Goal: Transaction & Acquisition: Purchase product/service

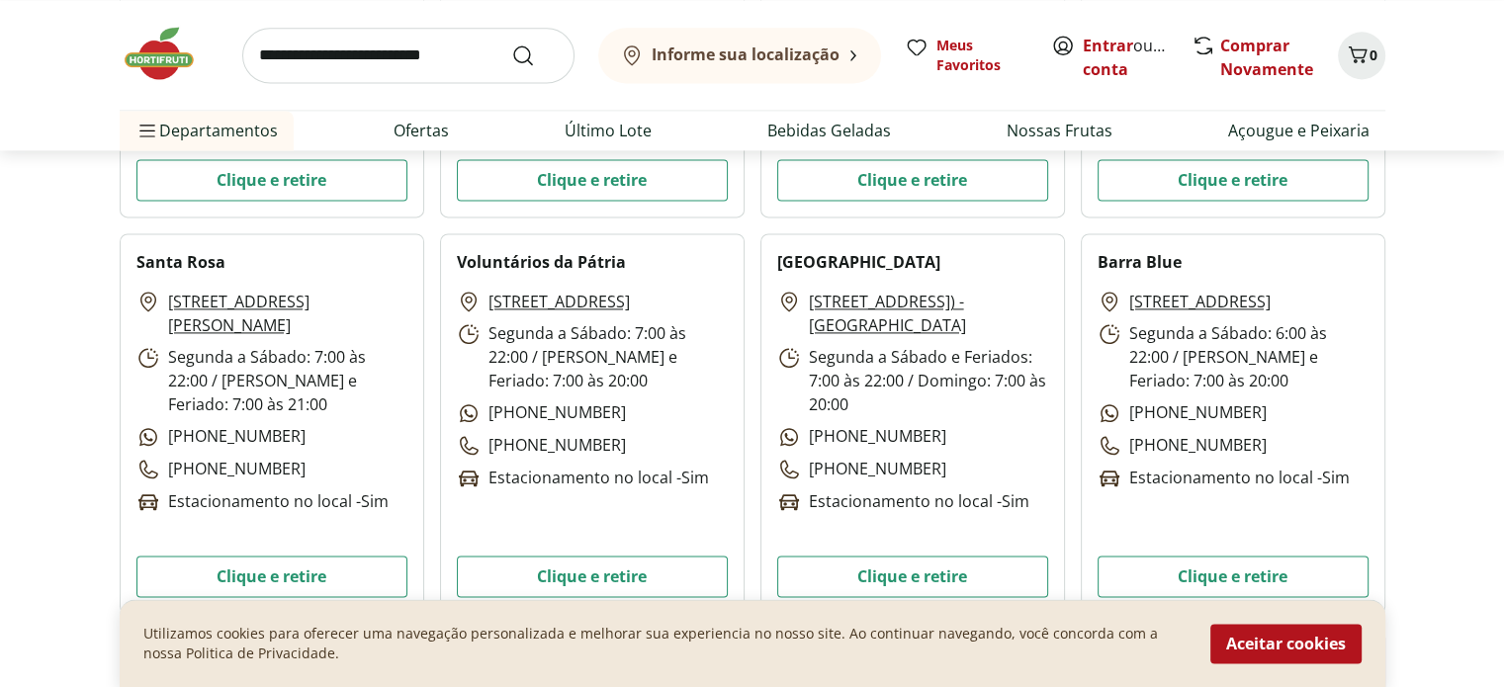
scroll to position [2808, 0]
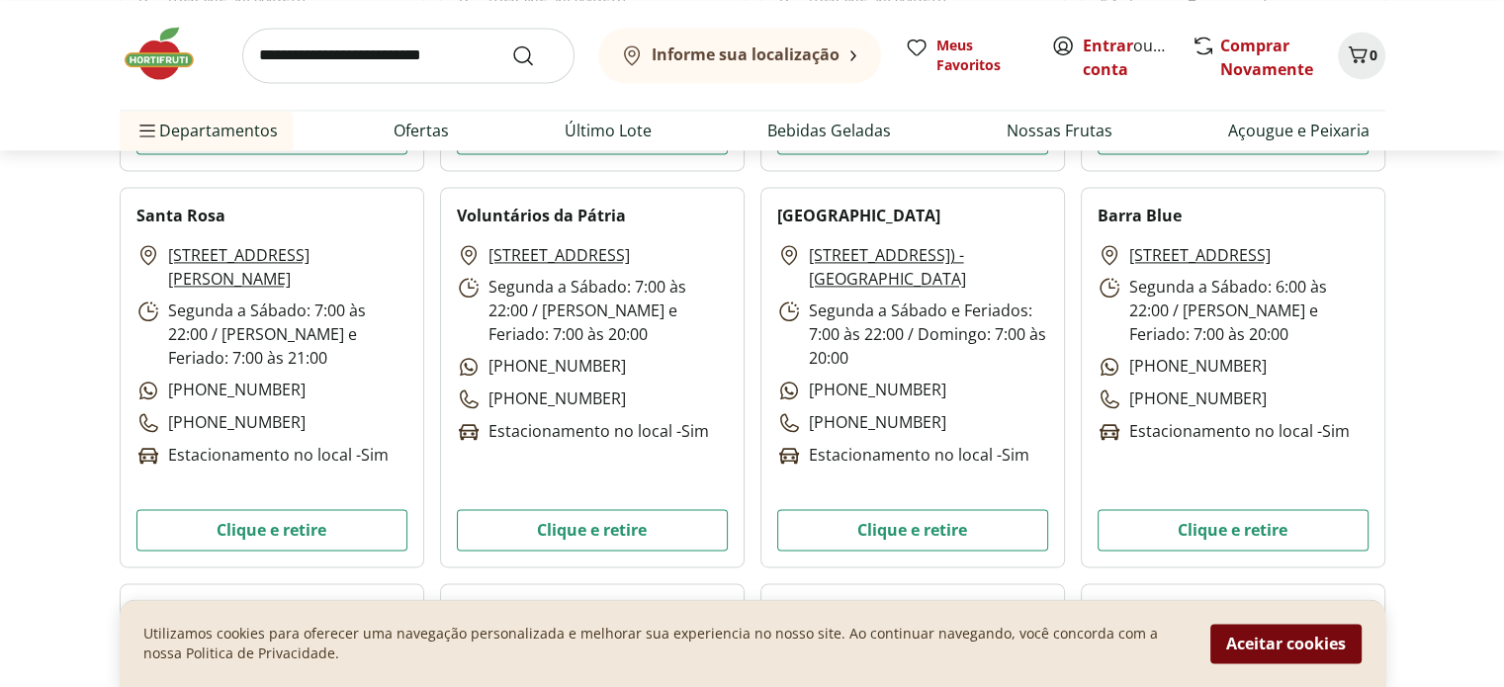
click at [1307, 640] on button "Aceitar cookies" at bounding box center [1285, 644] width 151 height 40
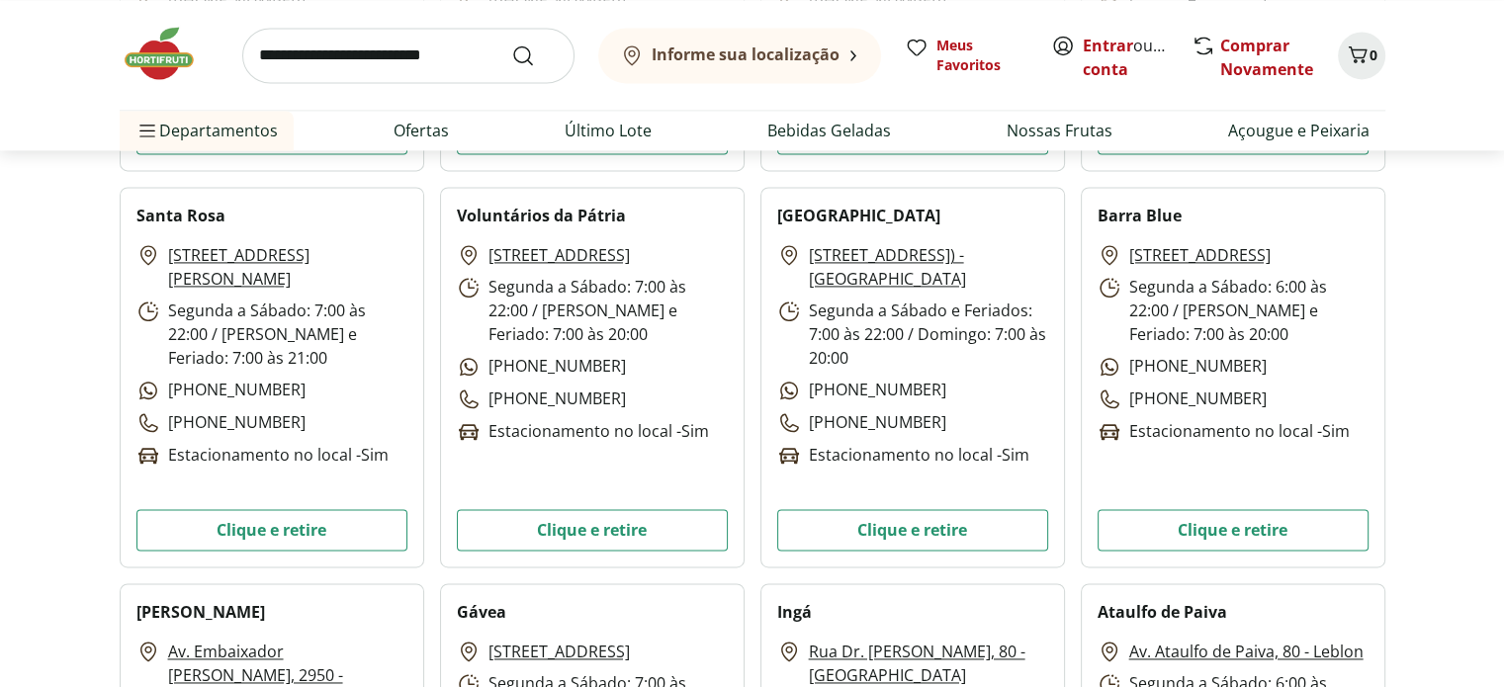
scroll to position [0, 0]
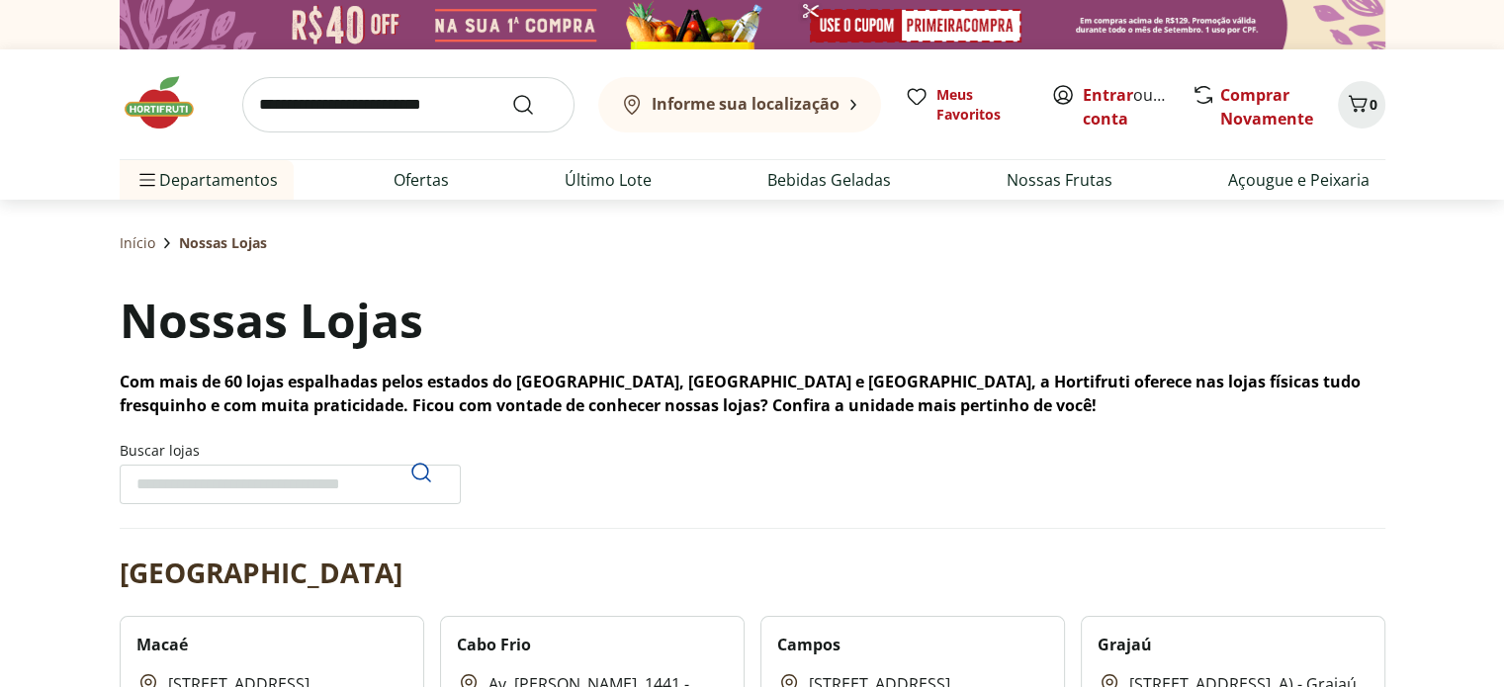
click at [159, 103] on img at bounding box center [169, 102] width 99 height 59
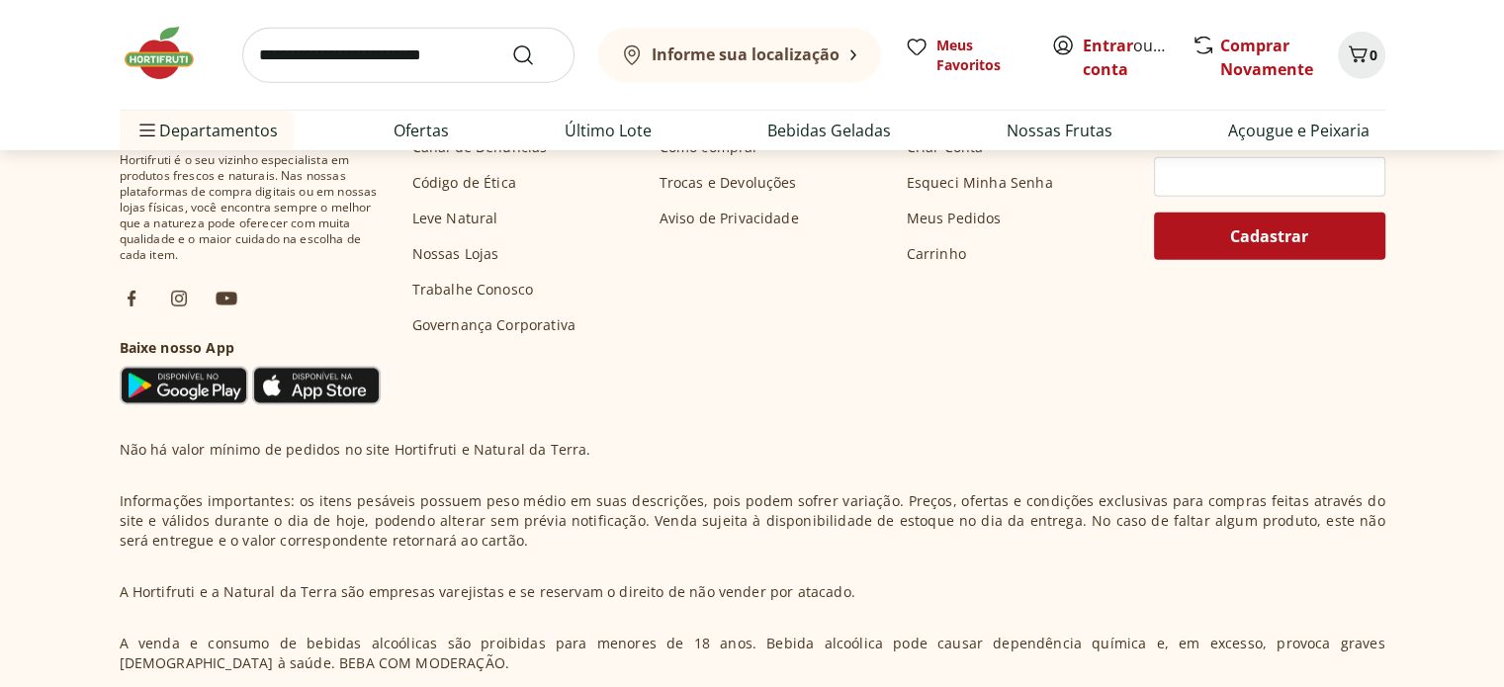
scroll to position [5963, 0]
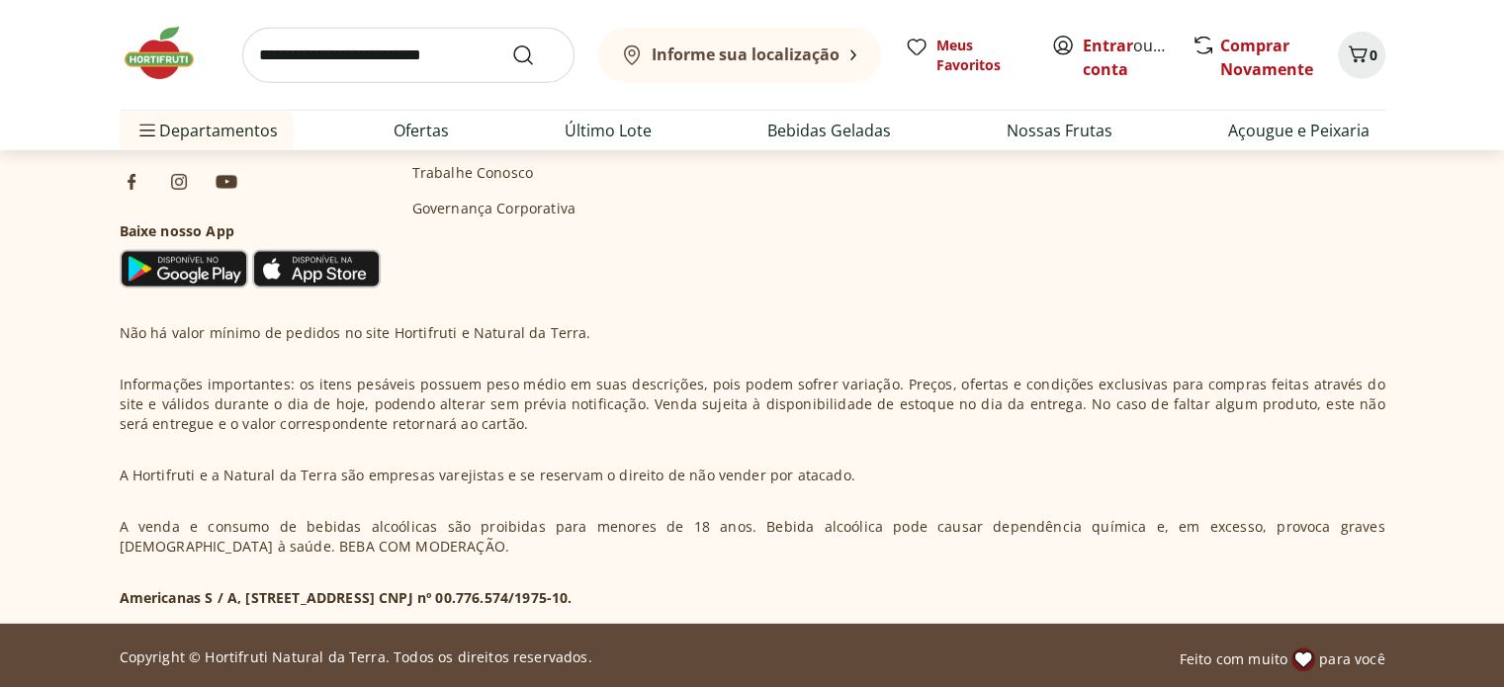
scroll to position [5743, 0]
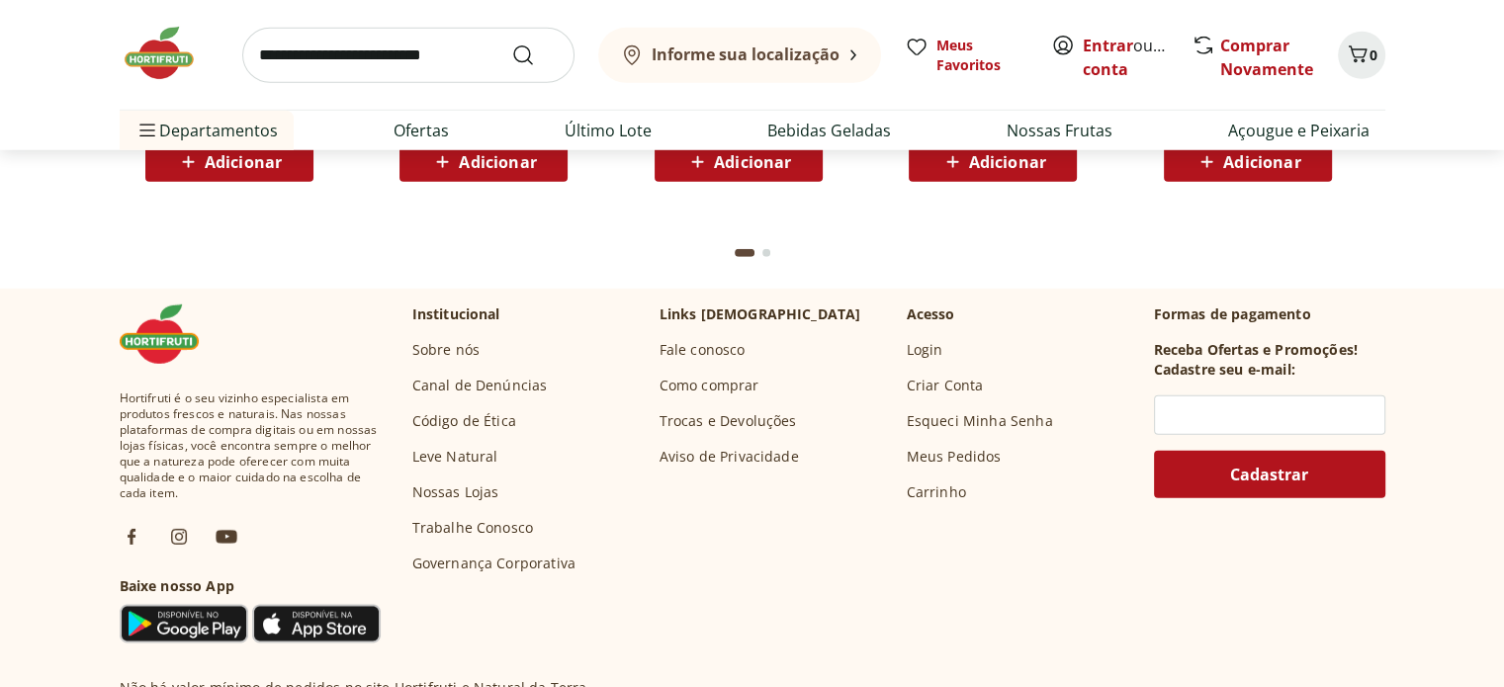
click at [952, 392] on link "Criar Conta" at bounding box center [945, 386] width 77 height 20
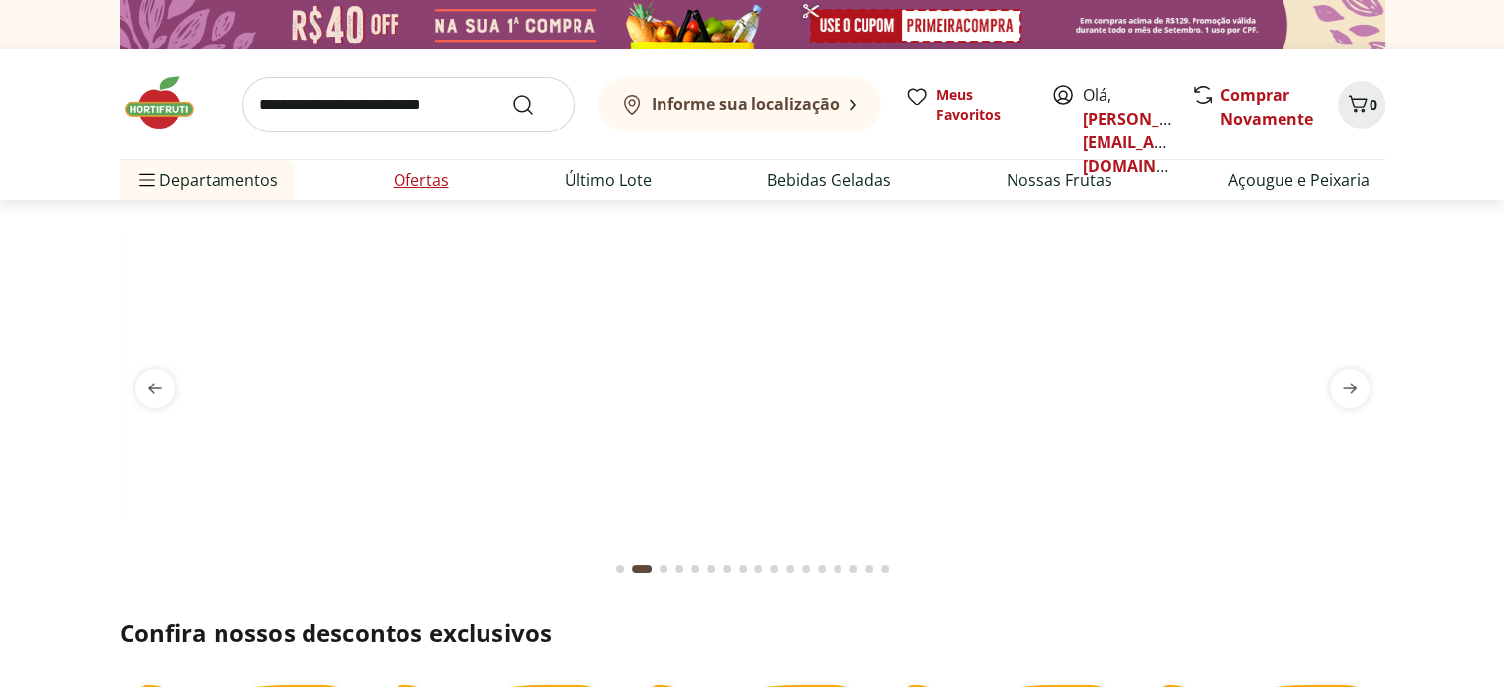
click at [439, 185] on link "Ofertas" at bounding box center [421, 180] width 55 height 24
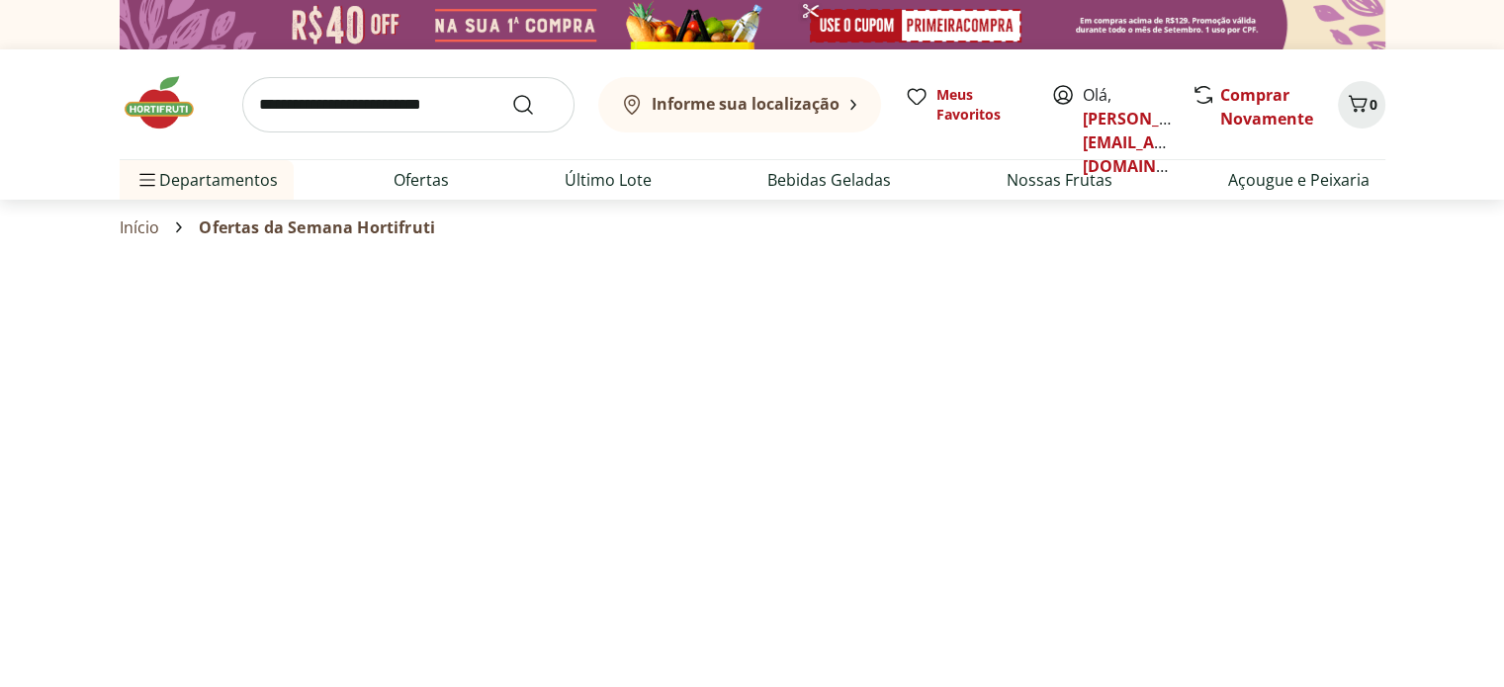
select select "**********"
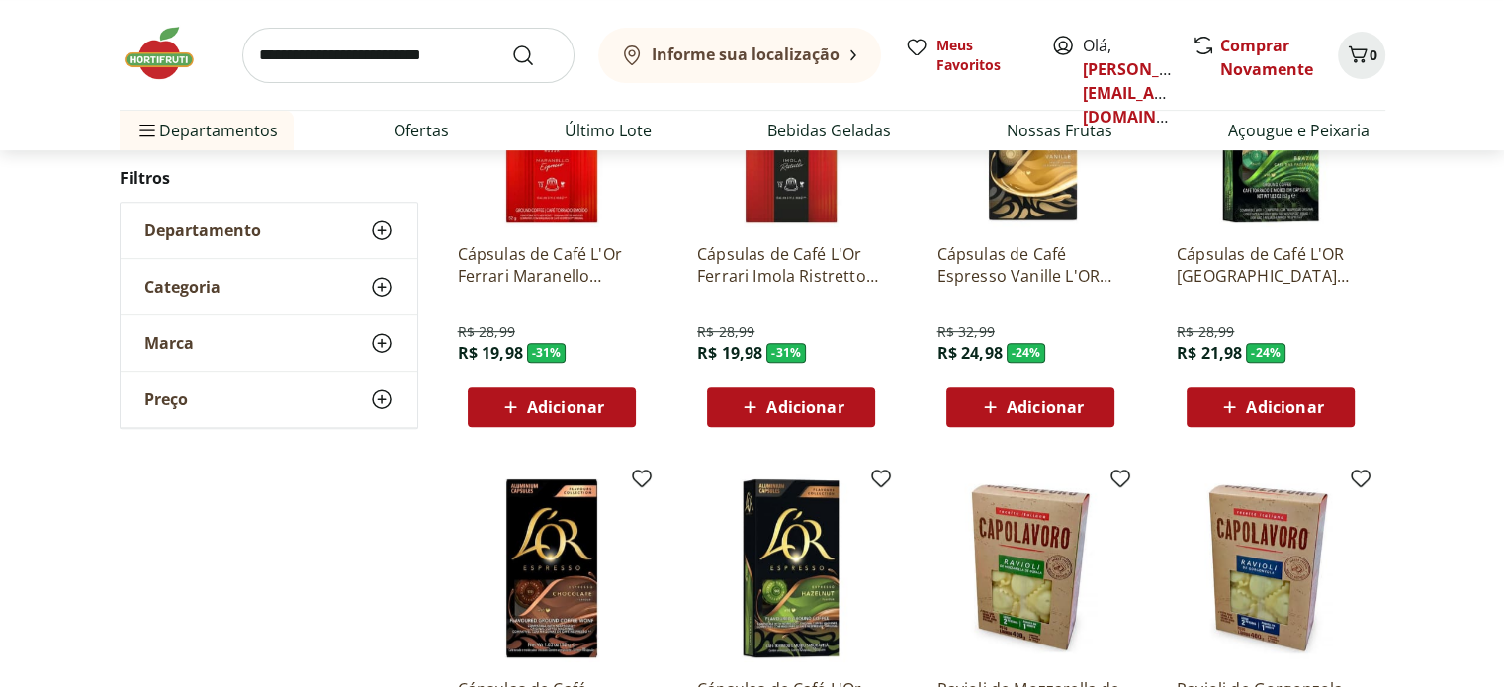
scroll to position [388, 0]
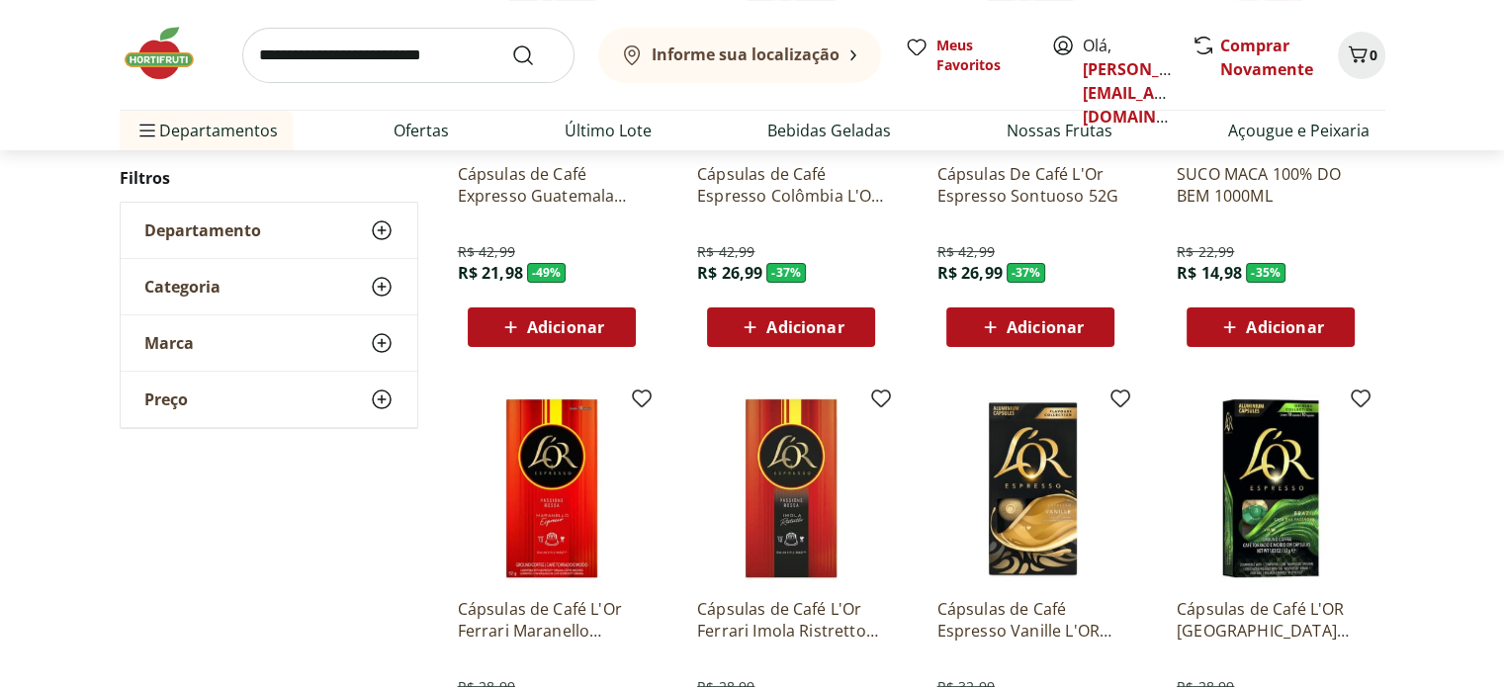
click at [377, 223] on icon at bounding box center [382, 231] width 24 height 24
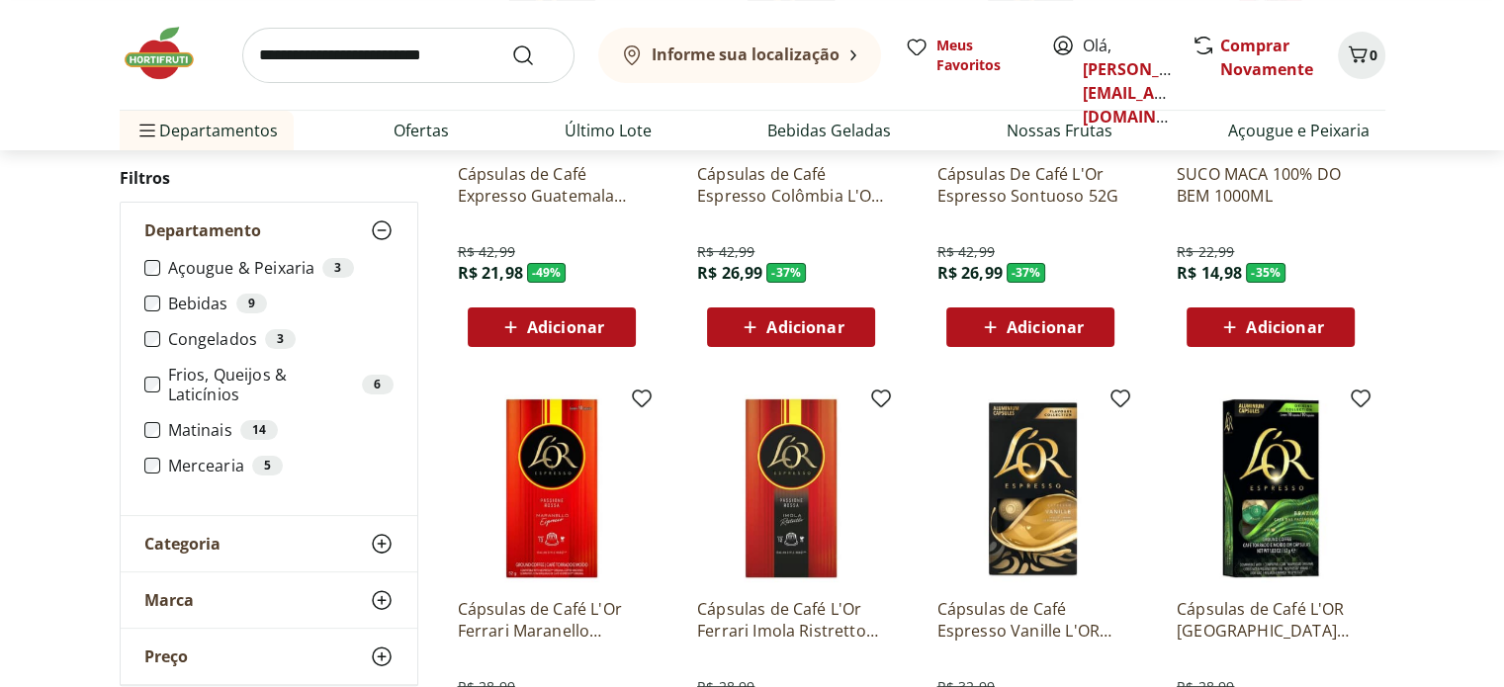
click at [210, 459] on label "Mercearia 5" at bounding box center [280, 466] width 225 height 20
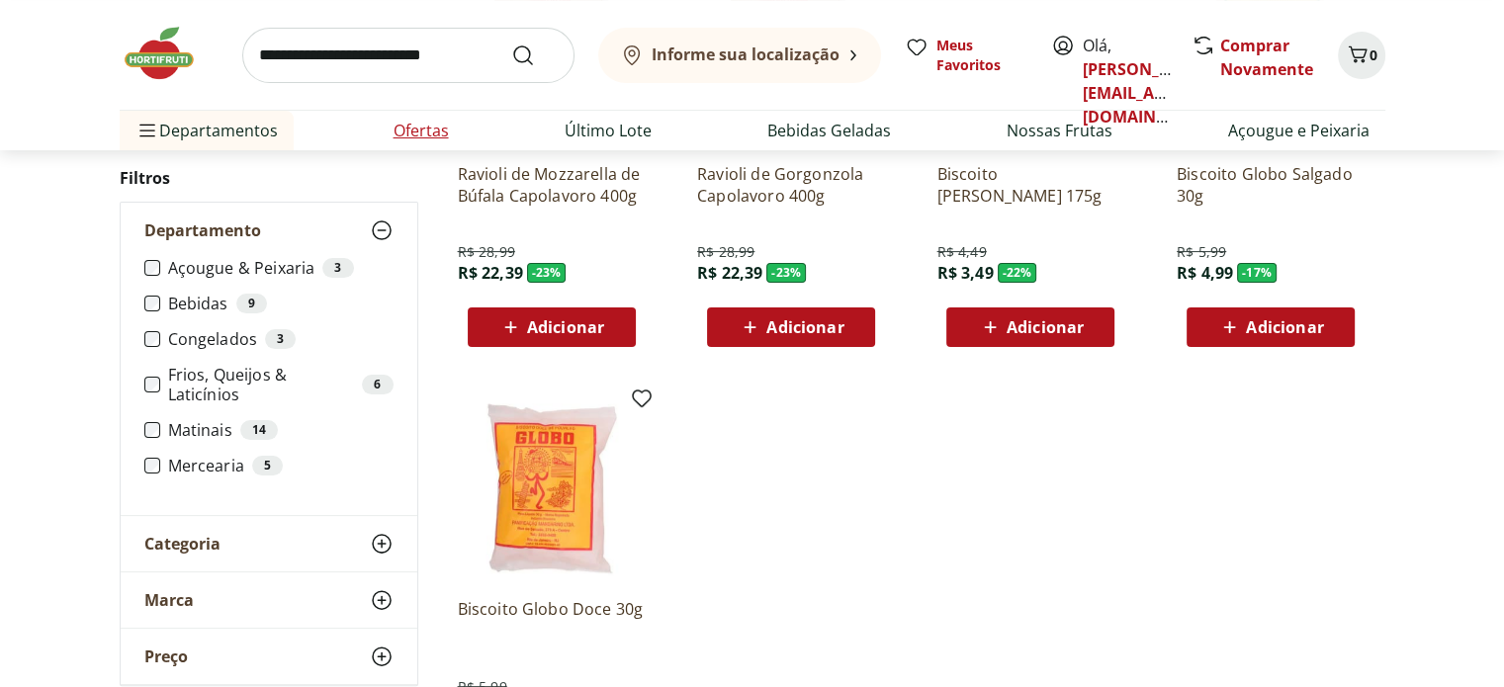
click at [441, 130] on link "Ofertas" at bounding box center [421, 131] width 55 height 24
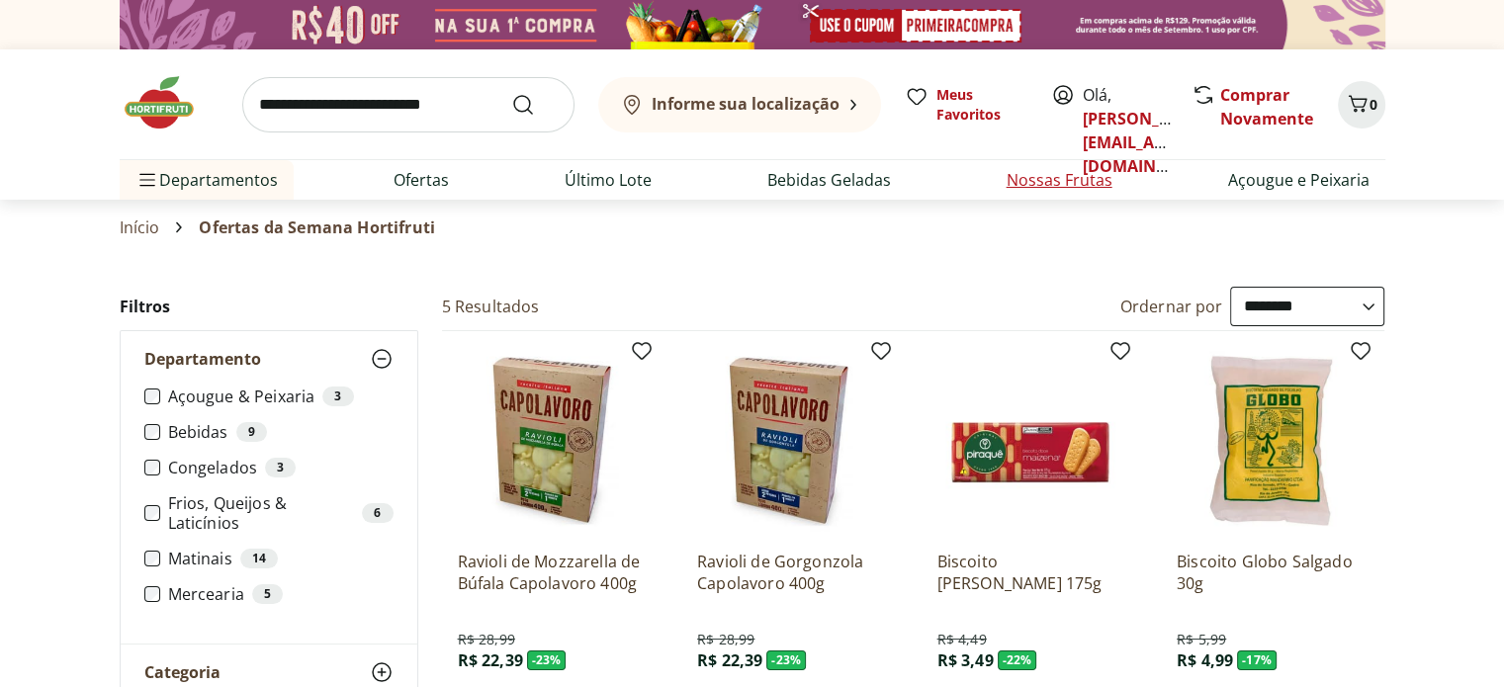
click at [1028, 173] on link "Nossas Frutas" at bounding box center [1060, 180] width 106 height 24
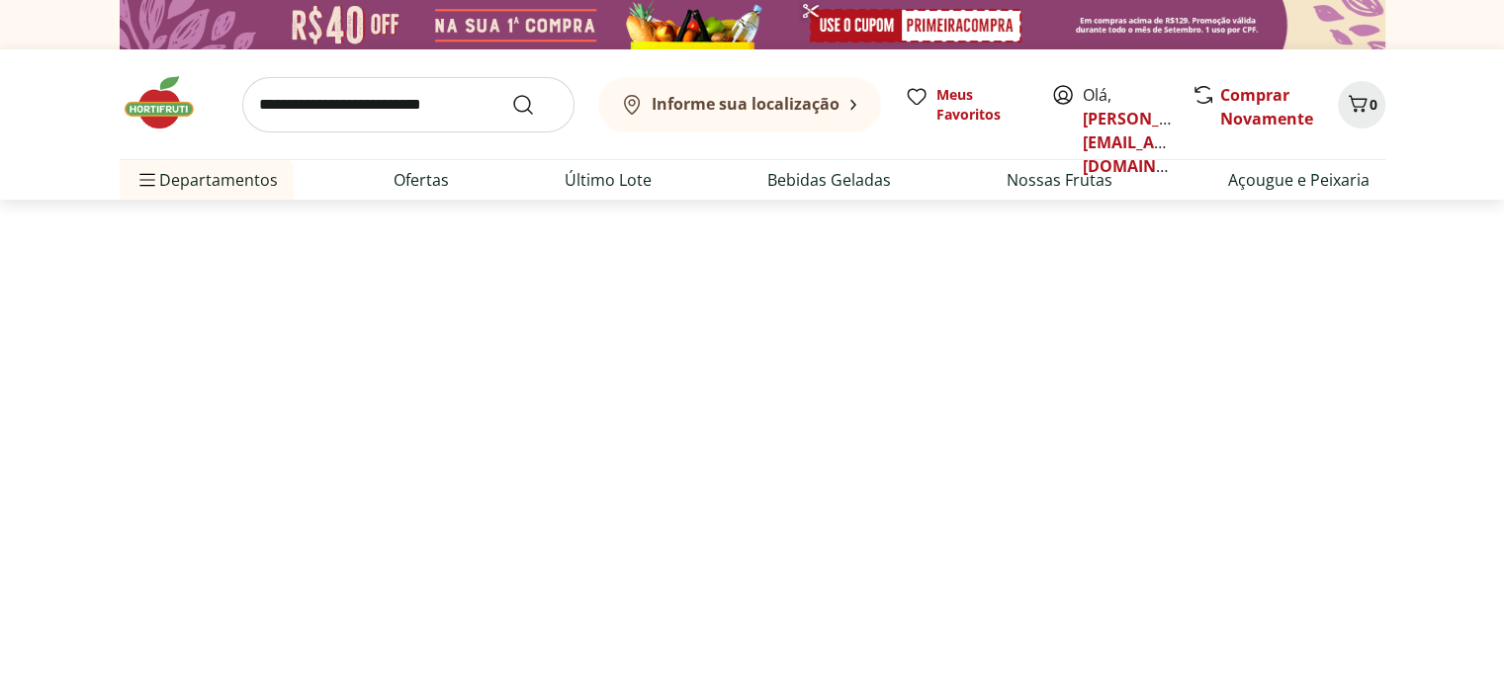
select select "**********"
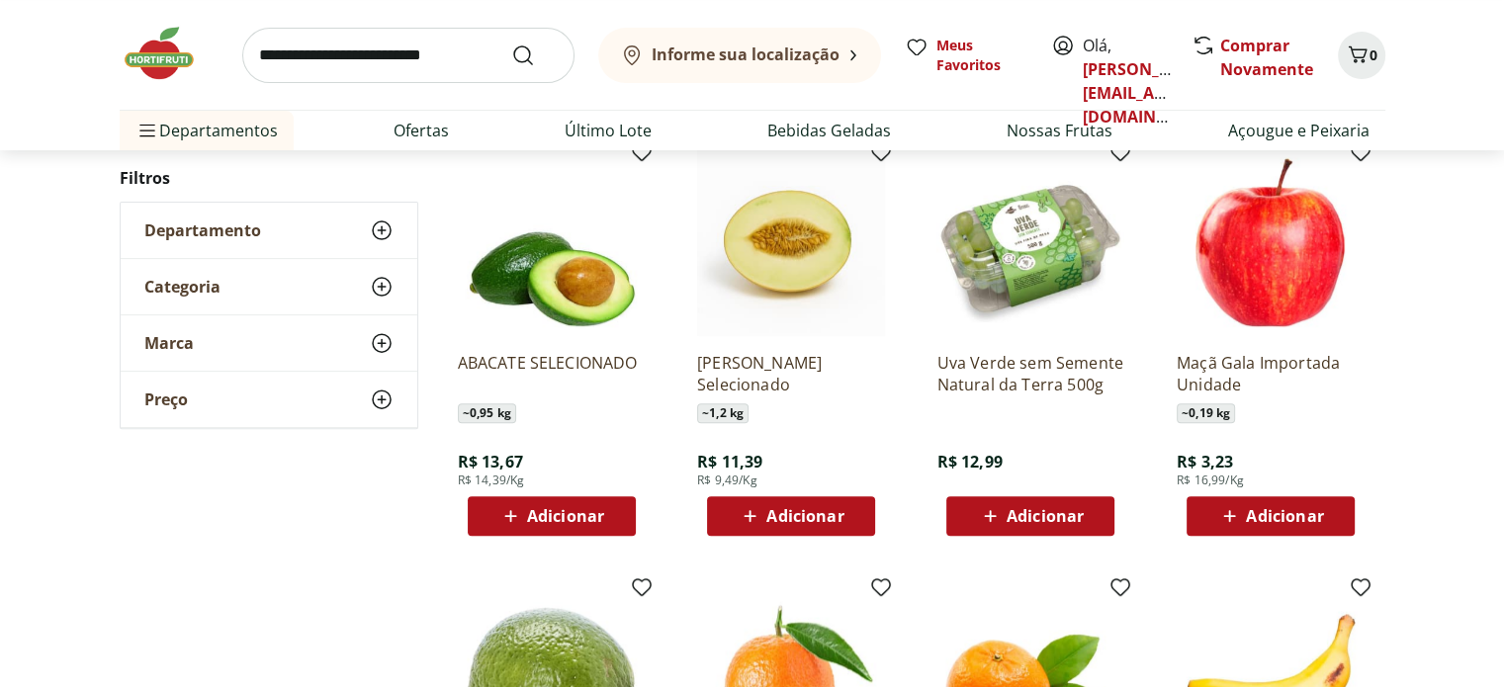
scroll to position [650, 0]
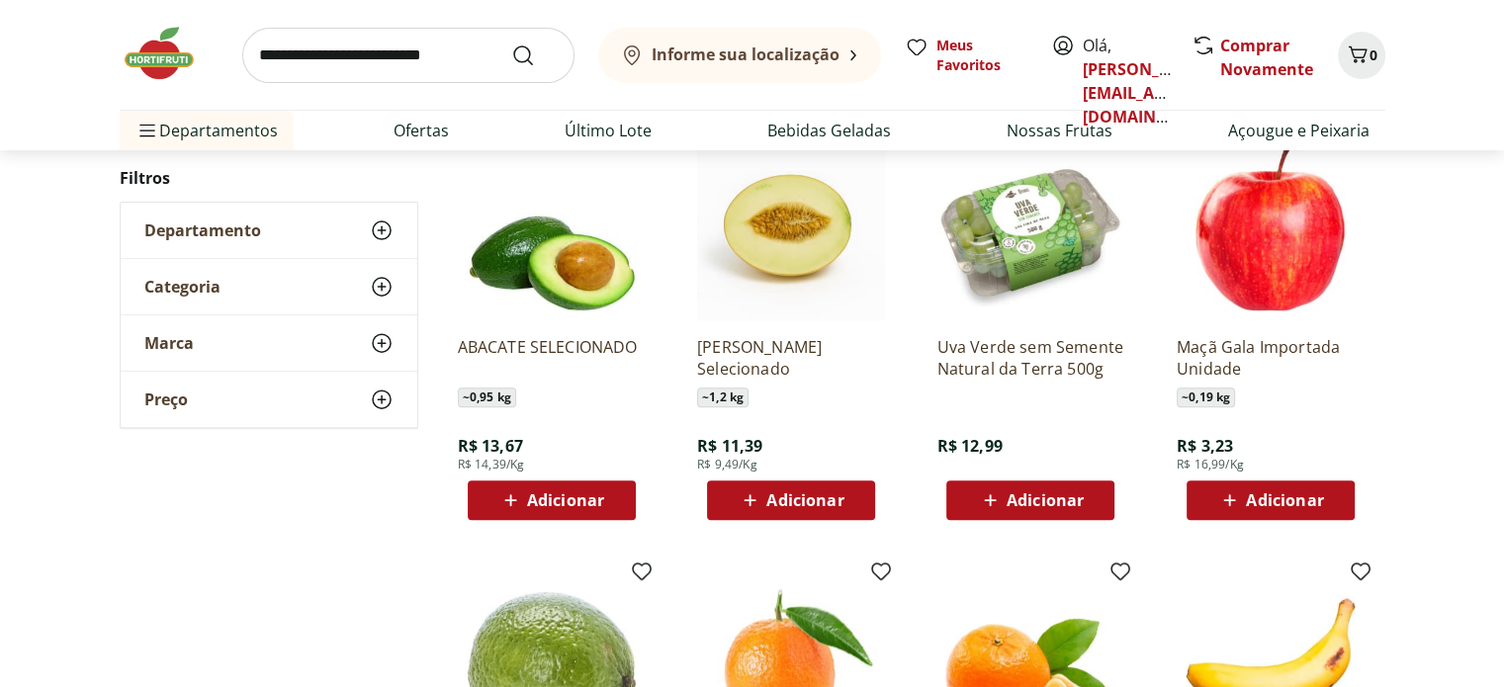
click at [1248, 495] on span "Adicionar" at bounding box center [1284, 500] width 77 height 16
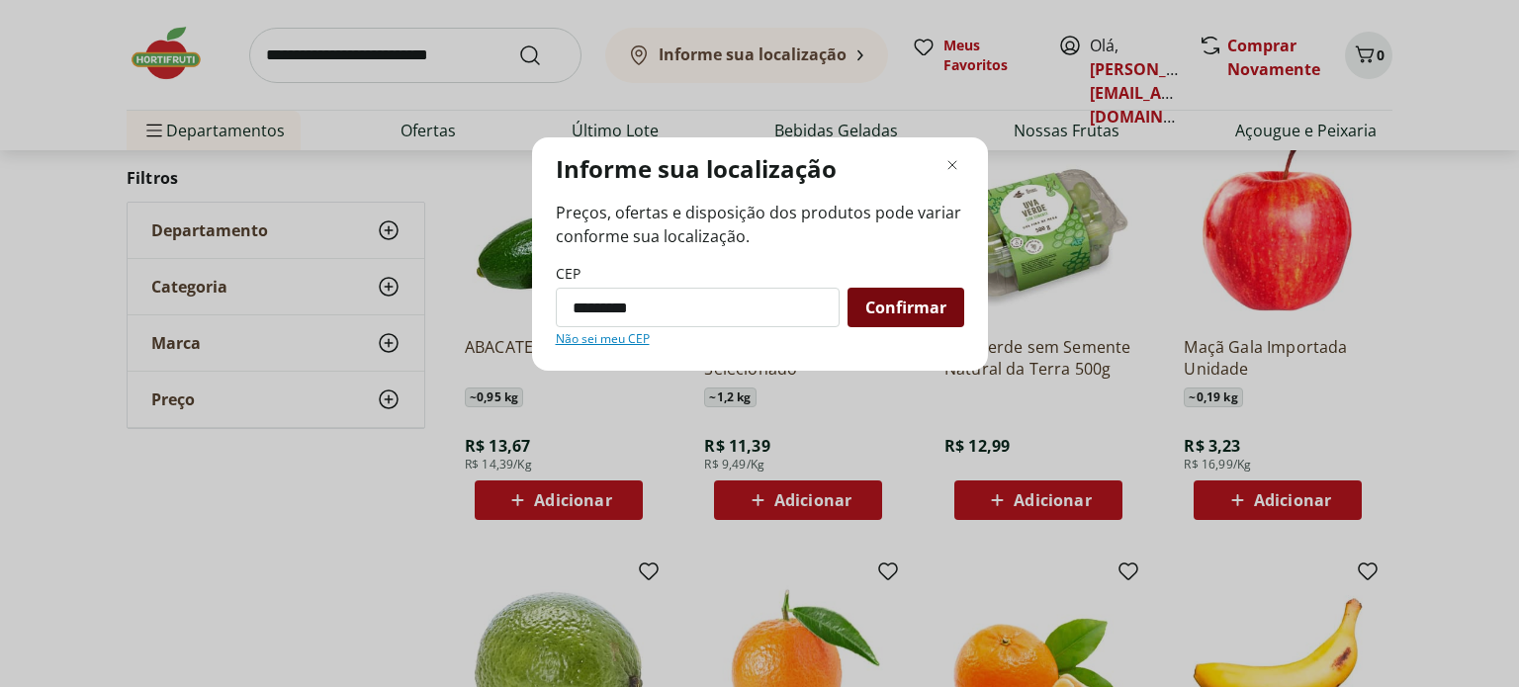
type input "*********"
click at [887, 308] on span "Confirmar" at bounding box center [905, 308] width 81 height 16
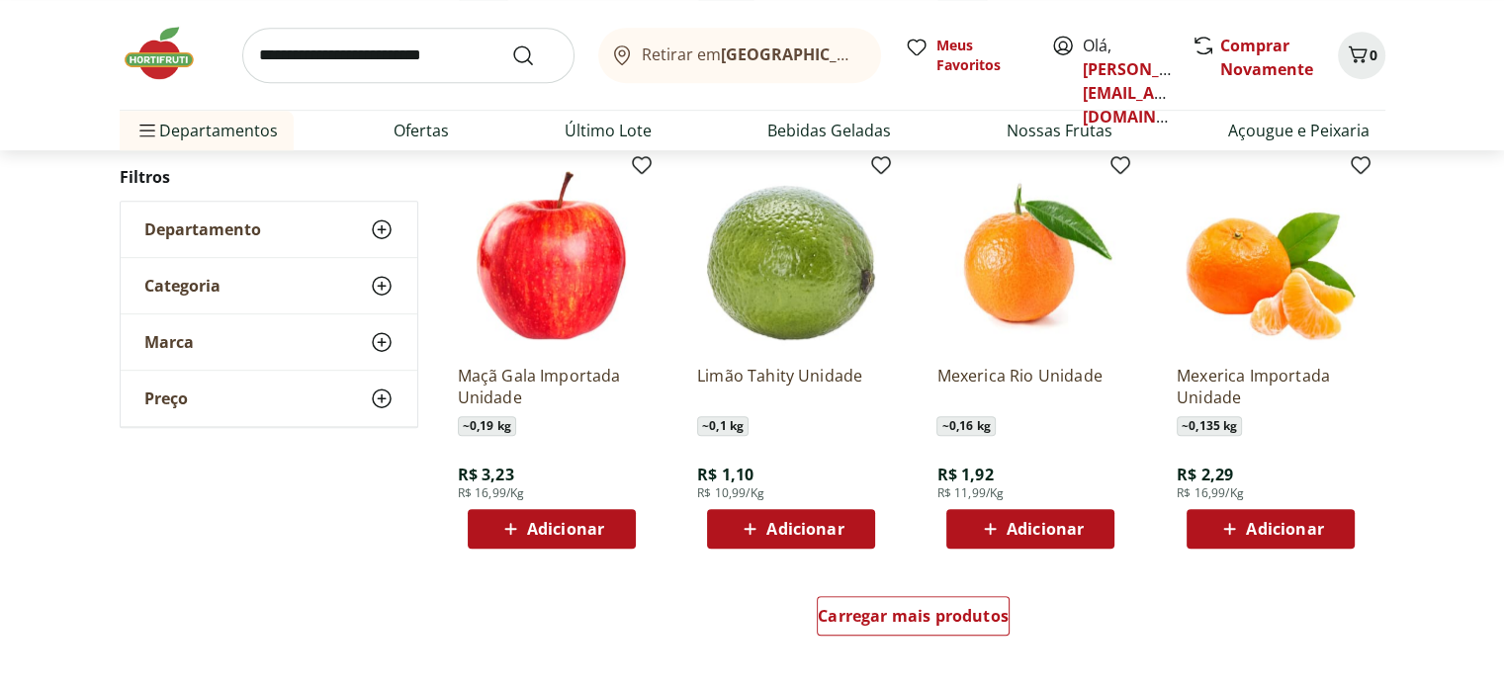
scroll to position [1052, 0]
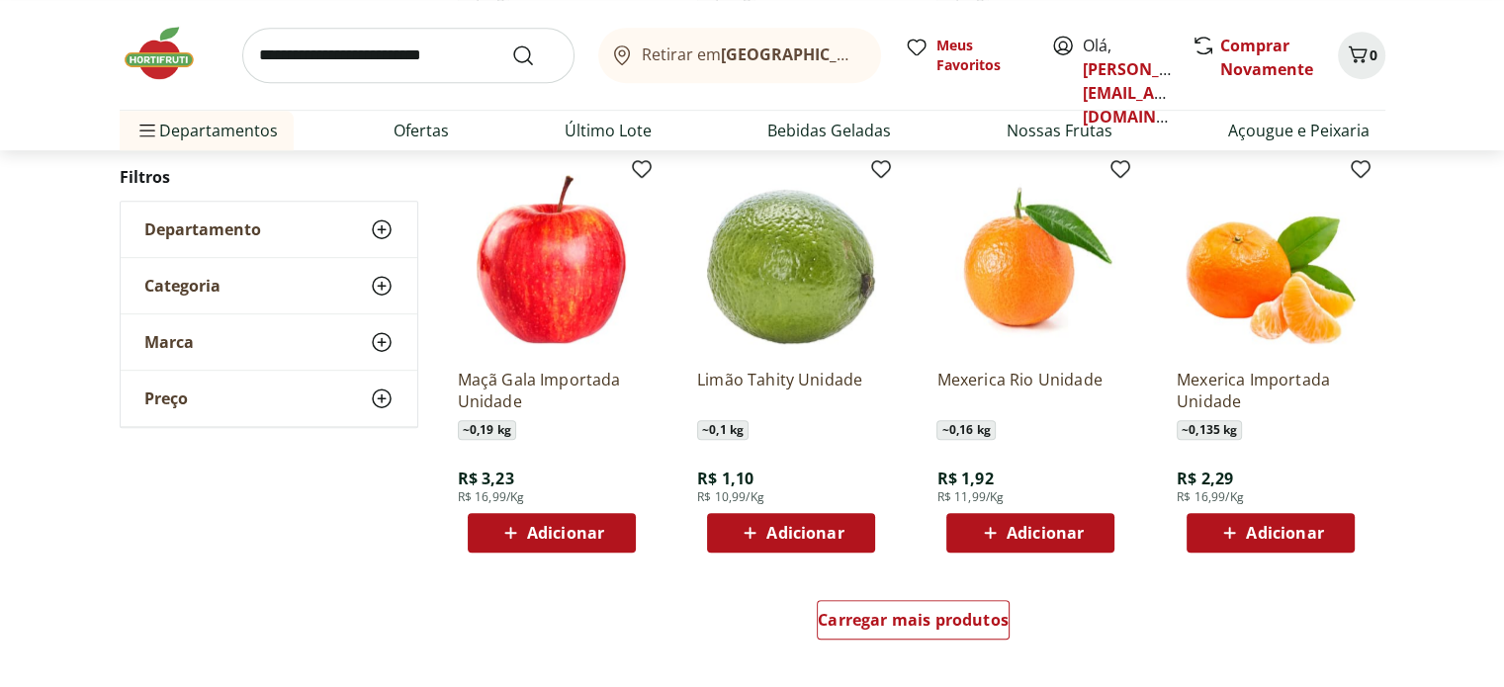
click at [1038, 531] on span "Adicionar" at bounding box center [1045, 533] width 77 height 16
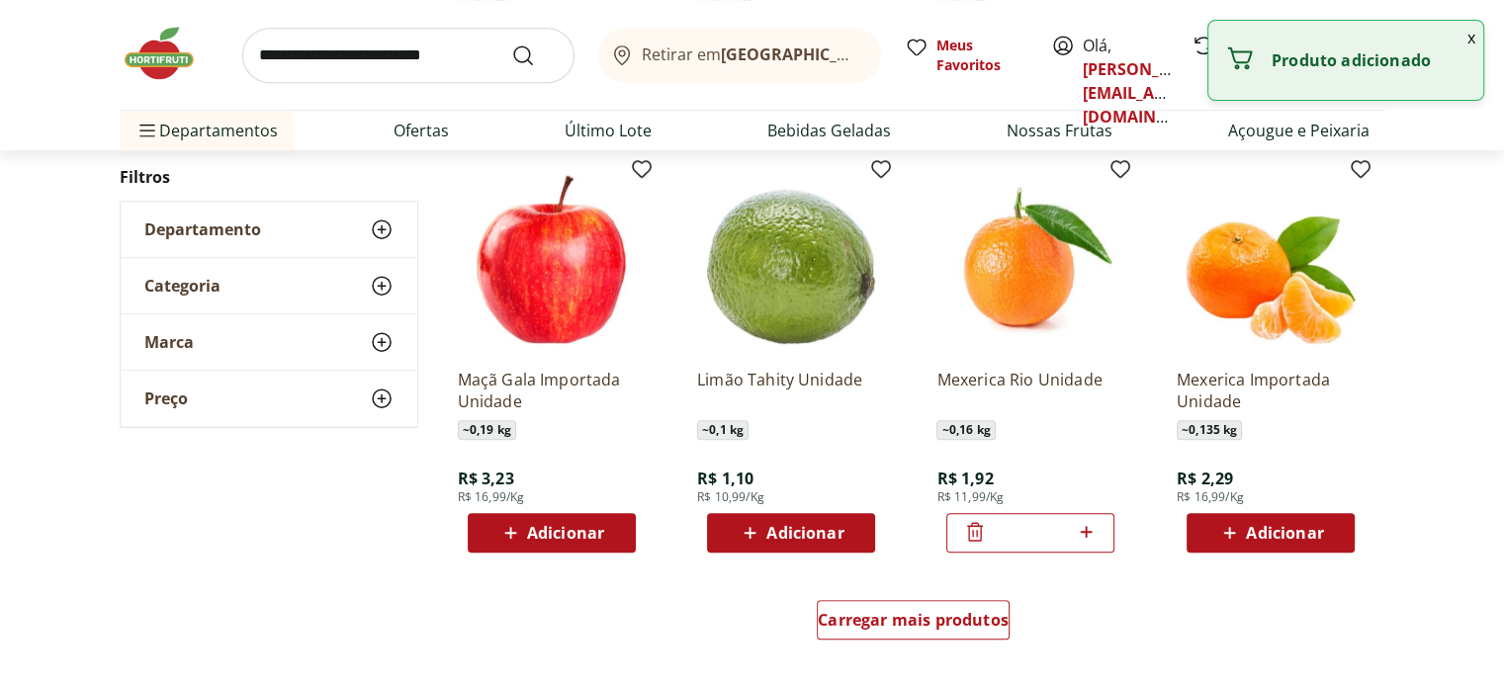
click at [555, 529] on span "Adicionar" at bounding box center [565, 533] width 77 height 16
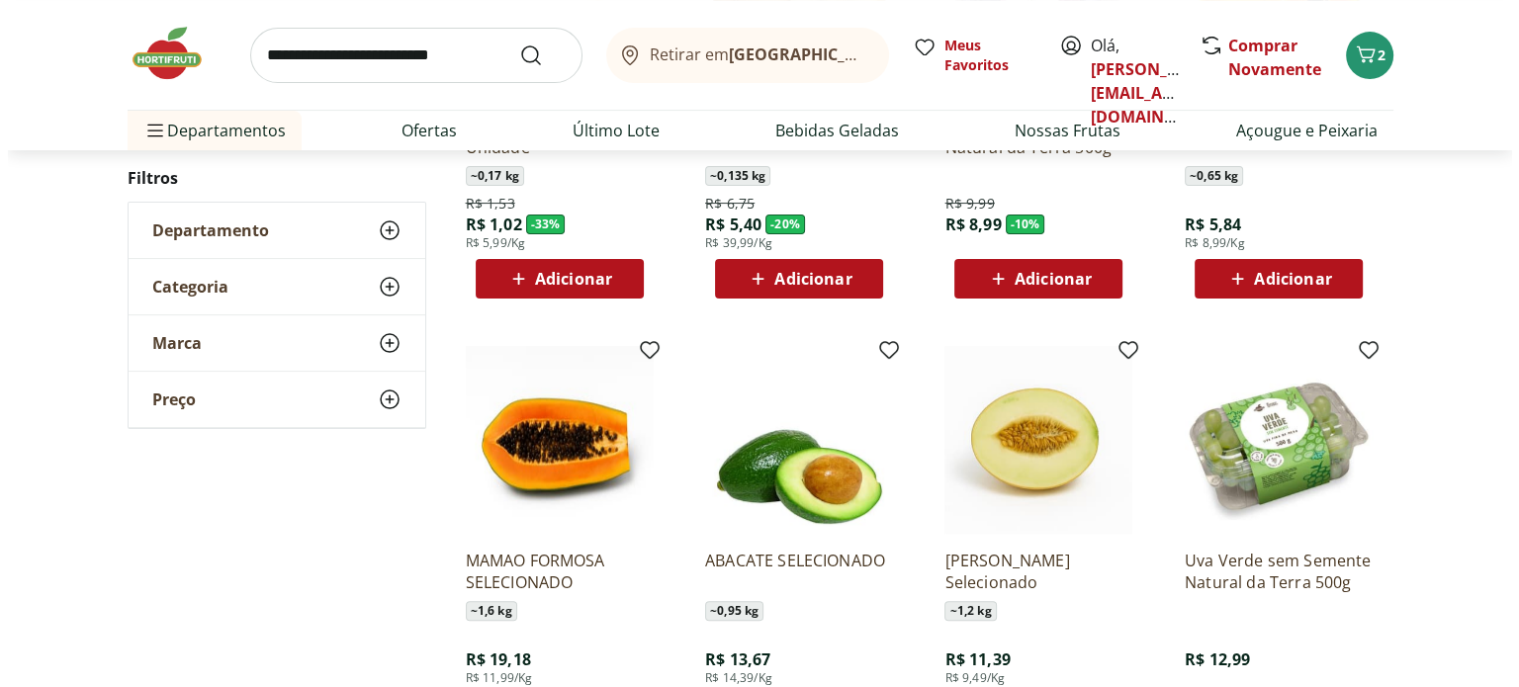
scroll to position [273, 0]
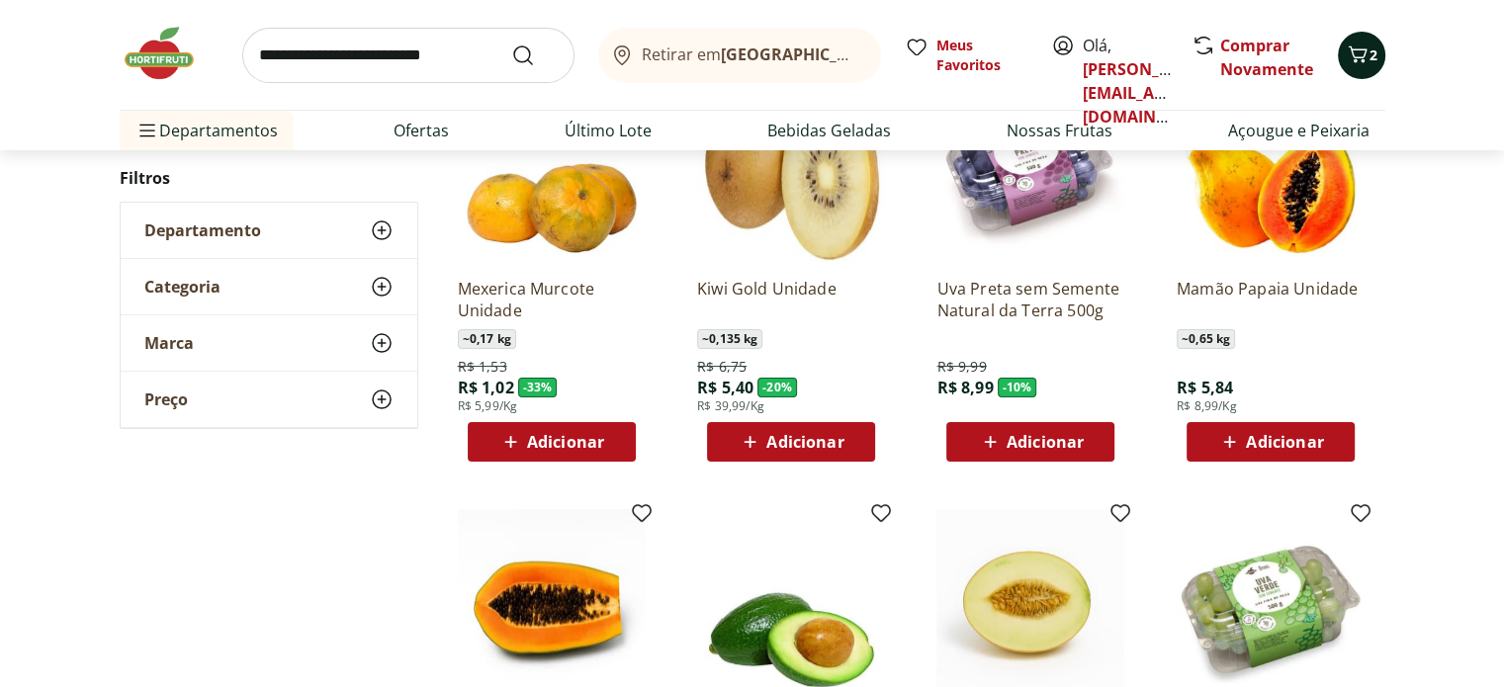
click at [1362, 56] on icon "Carrinho" at bounding box center [1357, 53] width 19 height 17
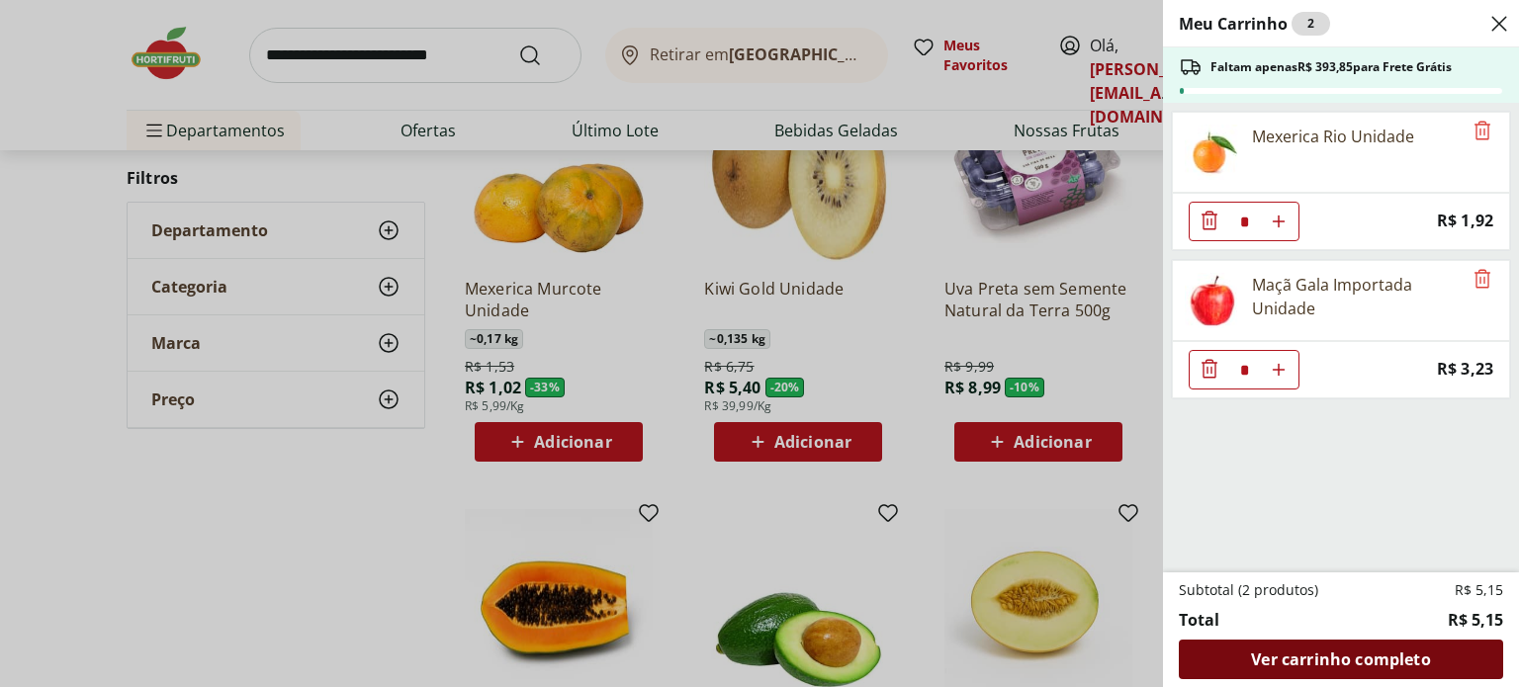
click at [1270, 658] on span "Ver carrinho completo" at bounding box center [1340, 660] width 179 height 16
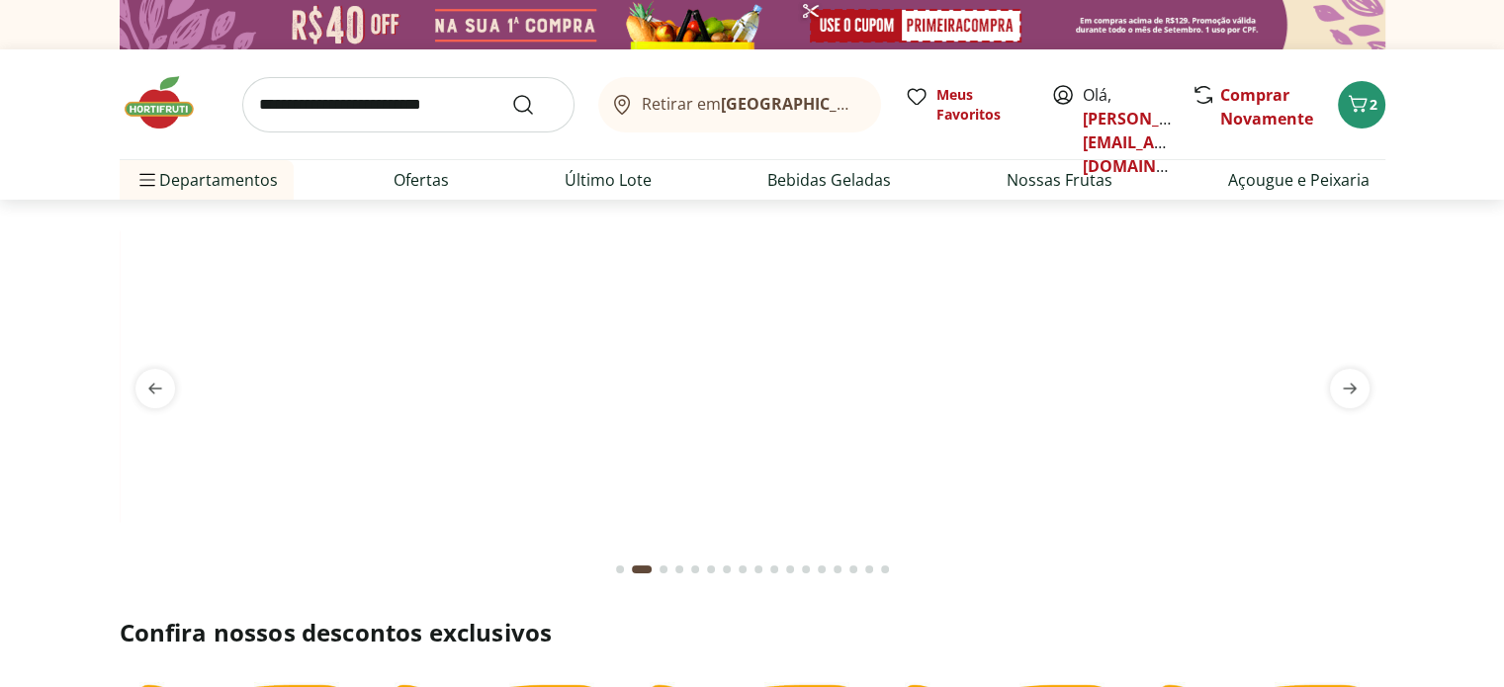
click at [415, 91] on input "search" at bounding box center [408, 104] width 332 height 55
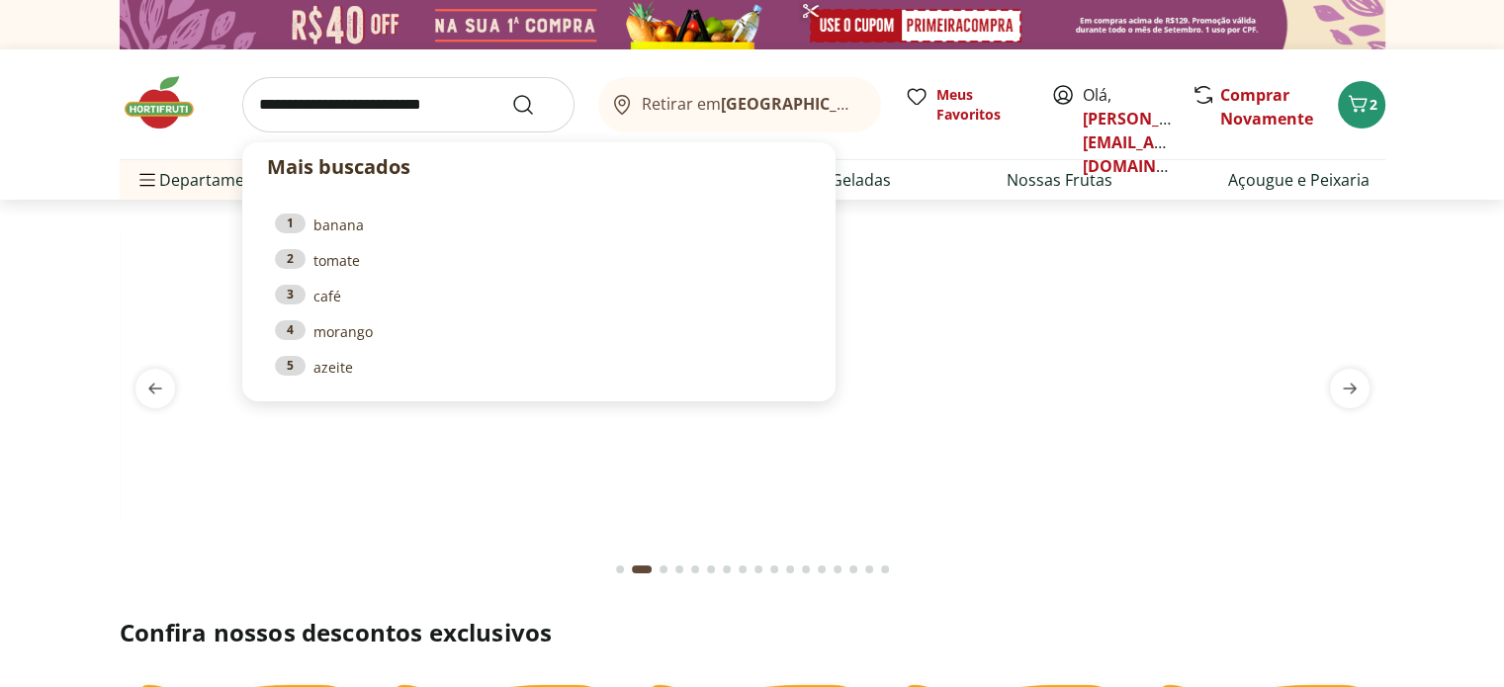
click at [923, 128] on div "Mais buscados 1 banana 2 tomate 3 café 4 morango 5 azeite Retirar em [GEOGRAPHI…" at bounding box center [753, 104] width 1266 height 110
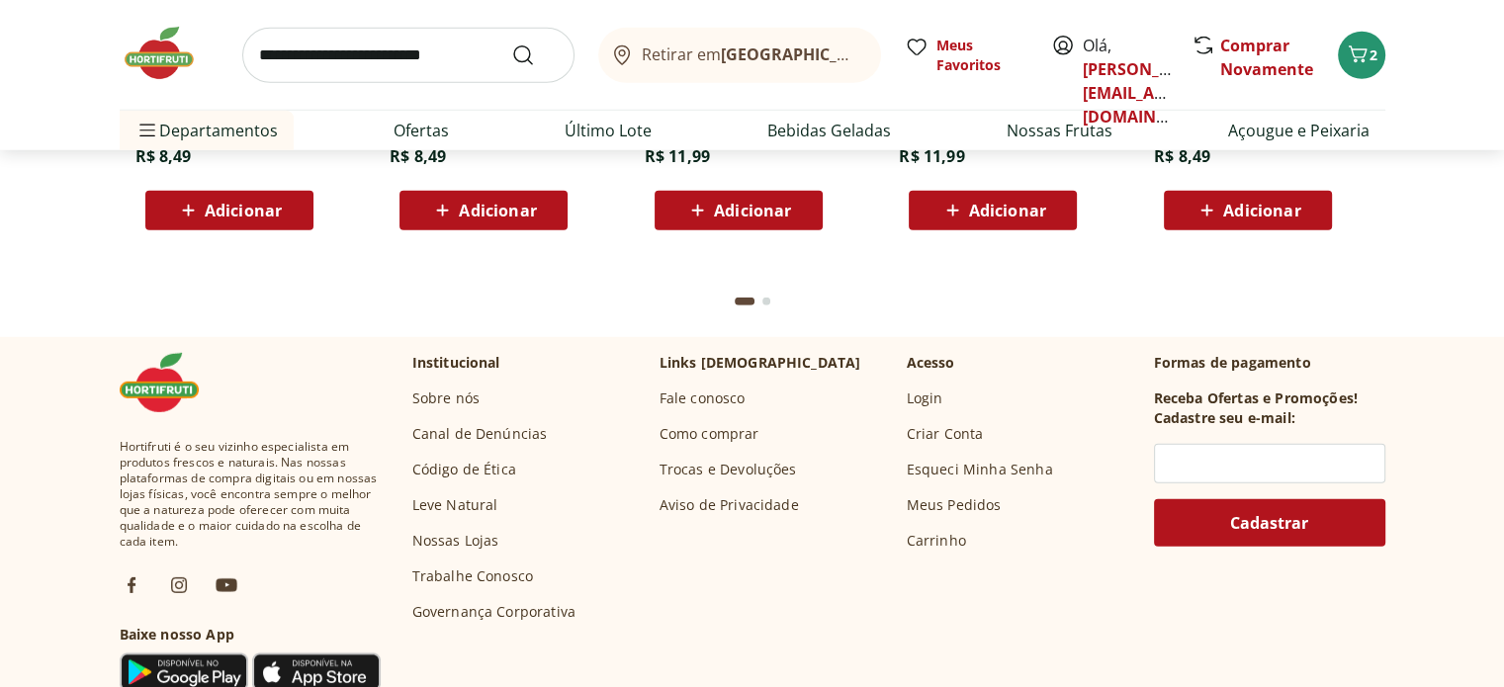
scroll to position [5705, 0]
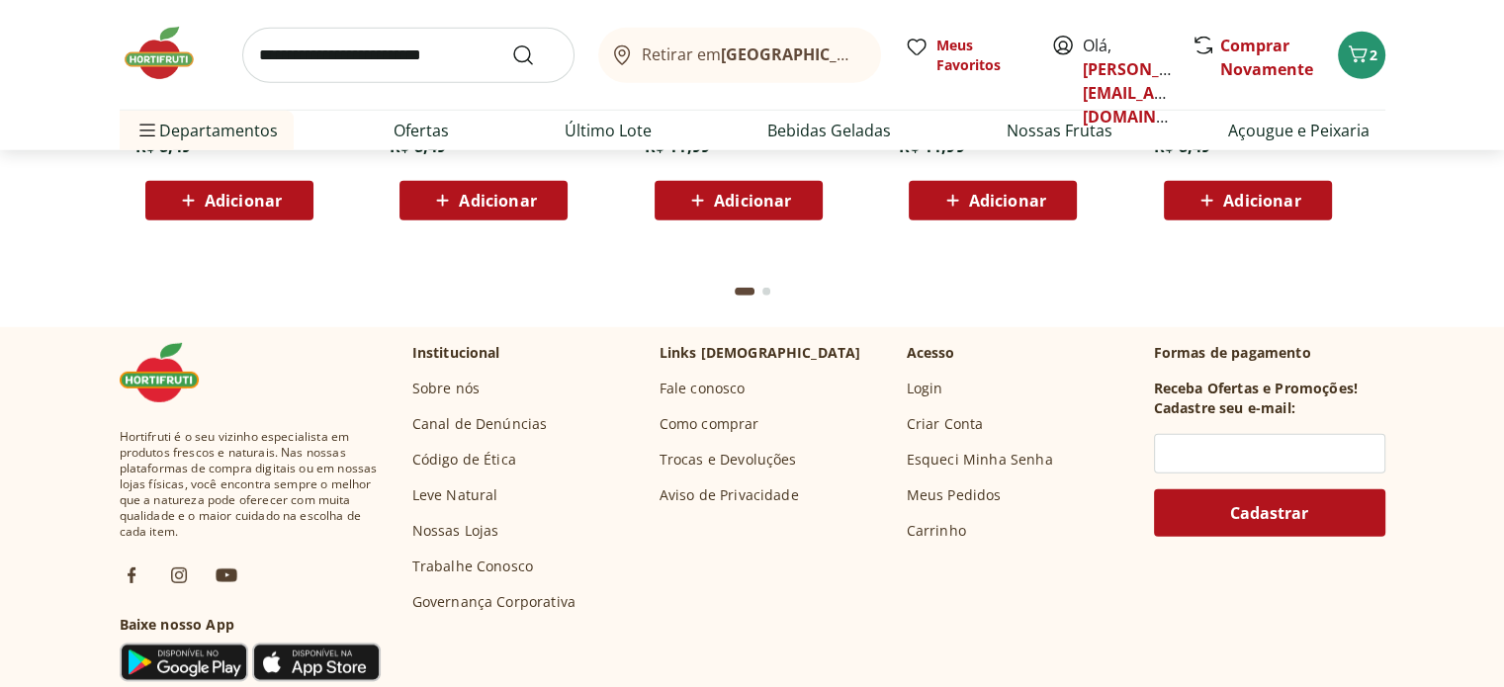
click at [715, 383] on link "Fale conosco" at bounding box center [702, 389] width 86 height 20
